Goal: Information Seeking & Learning: Learn about a topic

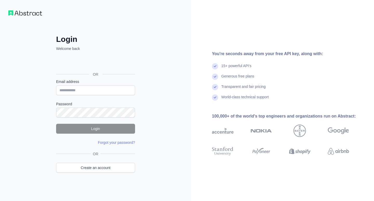
click at [95, 91] on input "Email address" at bounding box center [95, 90] width 79 height 10
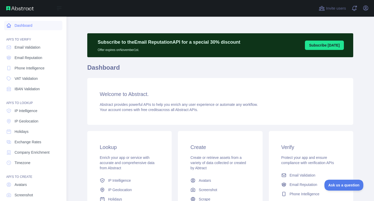
click at [36, 27] on link "Dashboard" at bounding box center [33, 25] width 58 height 9
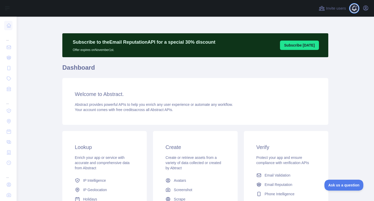
click at [353, 8] on span at bounding box center [356, 8] width 10 height 17
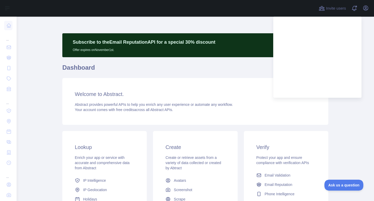
click at [350, 116] on main "Subscribe to the Email Reputation API for a special 30 % discount Offer expires…" at bounding box center [195, 109] width 357 height 184
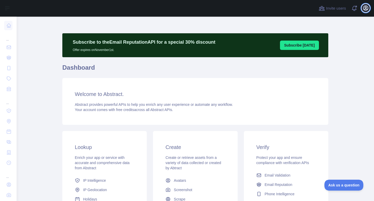
click at [368, 6] on icon "button" at bounding box center [365, 8] width 6 height 6
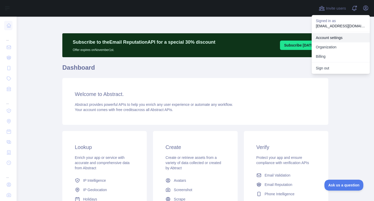
click at [340, 40] on link "Account settings" at bounding box center [341, 37] width 58 height 9
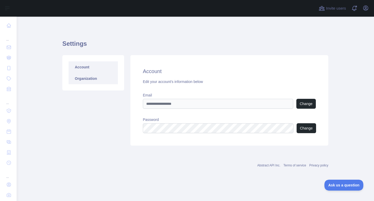
click at [89, 80] on link "Organization" at bounding box center [93, 78] width 49 height 11
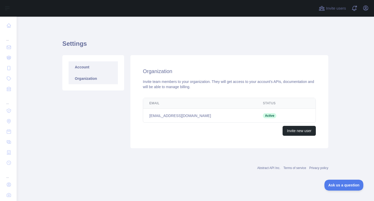
click at [88, 71] on link "Account" at bounding box center [93, 66] width 49 height 11
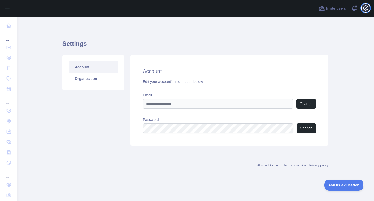
click at [365, 8] on icon "button" at bounding box center [365, 8] width 5 height 5
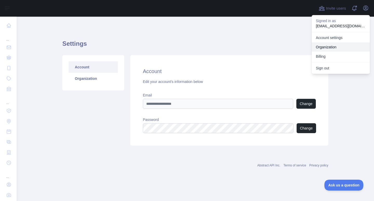
click at [347, 50] on link "Organization" at bounding box center [341, 46] width 58 height 9
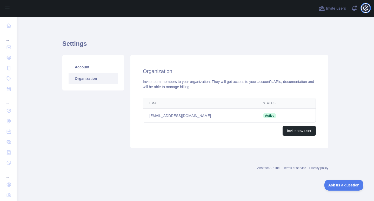
click at [366, 8] on icon "button" at bounding box center [365, 8] width 5 height 5
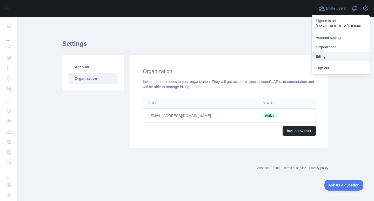
click at [353, 54] on button "Billing" at bounding box center [341, 56] width 58 height 9
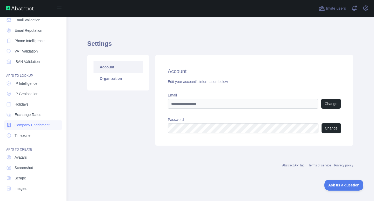
scroll to position [28, 0]
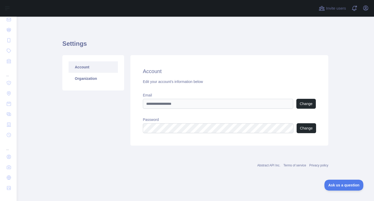
click at [87, 70] on link "Account" at bounding box center [93, 66] width 49 height 11
click at [87, 79] on link "Organization" at bounding box center [93, 78] width 49 height 11
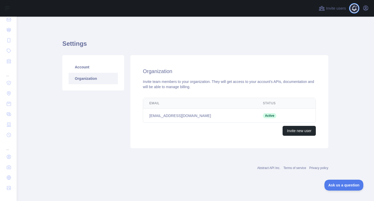
click at [358, 10] on span at bounding box center [356, 8] width 10 height 17
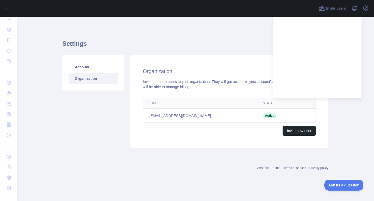
click at [232, 39] on div "Settings Account Organization Organization Invite team members to your organiza…" at bounding box center [195, 92] width 266 height 126
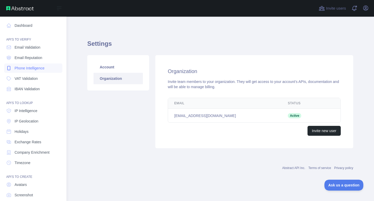
click at [47, 71] on link "Phone Intelligence" at bounding box center [33, 67] width 58 height 9
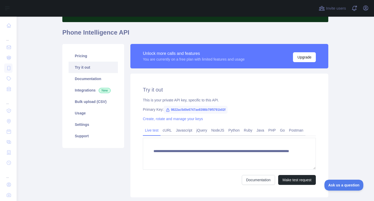
scroll to position [26, 0]
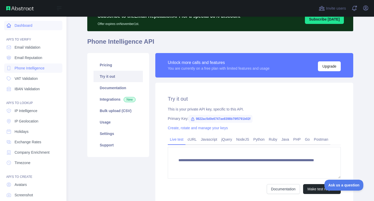
click at [27, 26] on link "Dashboard" at bounding box center [33, 25] width 58 height 9
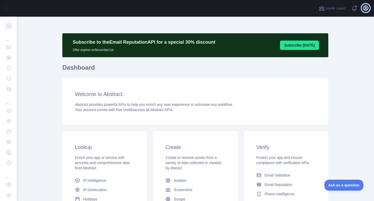
click at [369, 9] on button "Open user menu" at bounding box center [365, 8] width 8 height 8
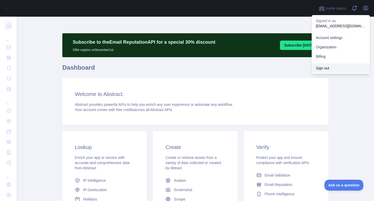
click at [339, 67] on button "Sign out" at bounding box center [341, 67] width 58 height 9
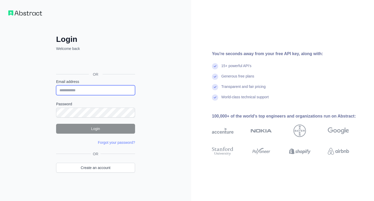
click at [106, 88] on input "Email address" at bounding box center [95, 90] width 79 height 10
type input "**********"
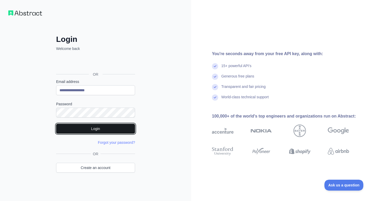
click at [87, 125] on button "Login" at bounding box center [95, 129] width 79 height 10
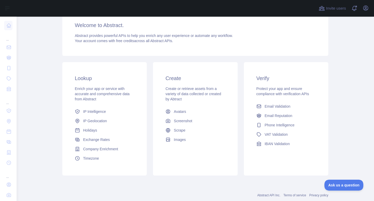
scroll to position [78, 0]
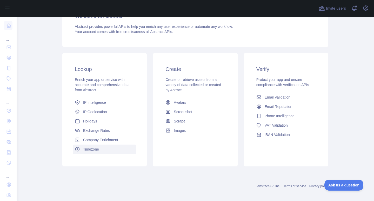
click at [94, 151] on span "Timezone" at bounding box center [91, 148] width 16 height 5
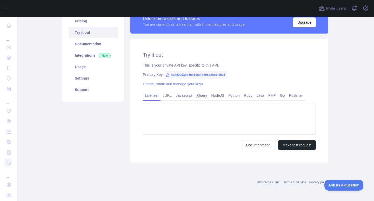
type textarea "**********"
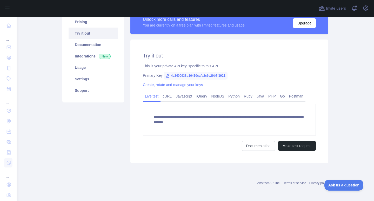
scroll to position [70, 0]
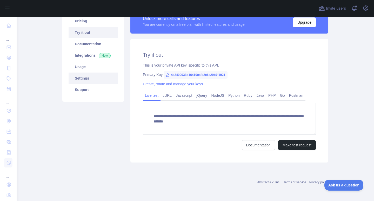
click at [86, 78] on link "Settings" at bounding box center [93, 77] width 49 height 11
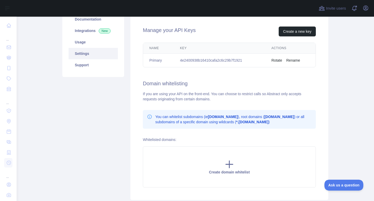
scroll to position [28, 0]
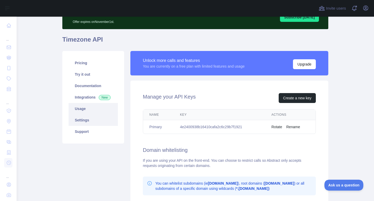
click at [83, 108] on link "Usage" at bounding box center [93, 108] width 49 height 11
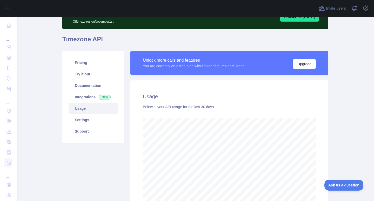
scroll to position [28, 0]
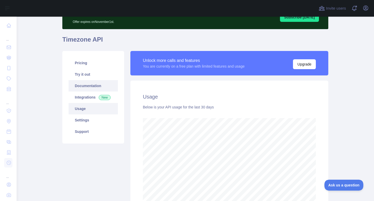
click at [89, 87] on link "Documentation" at bounding box center [93, 85] width 49 height 11
click at [81, 97] on link "Integrations New" at bounding box center [93, 96] width 49 height 11
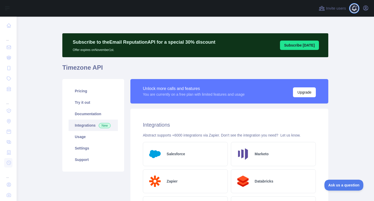
click at [356, 9] on span at bounding box center [356, 8] width 10 height 17
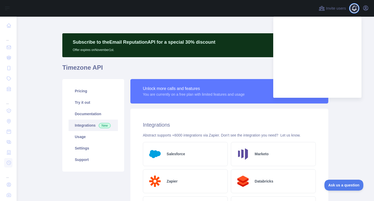
click at [356, 9] on span at bounding box center [356, 8] width 10 height 17
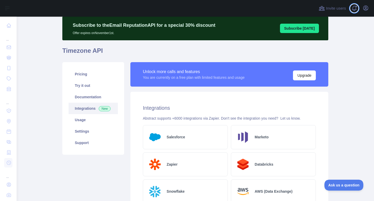
scroll to position [26, 0]
